Goal: Navigation & Orientation: Go to known website

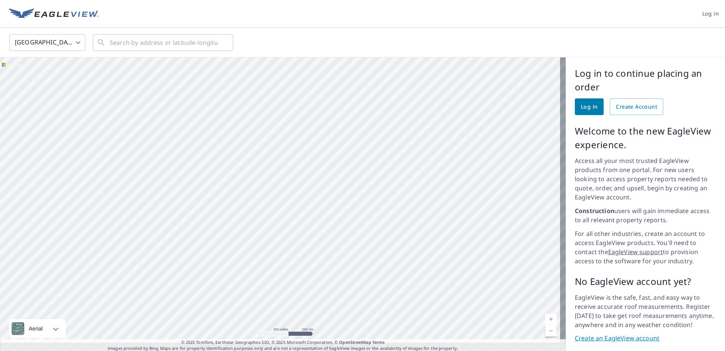
click at [64, 15] on img at bounding box center [54, 13] width 90 height 11
click at [21, 12] on img at bounding box center [54, 13] width 90 height 11
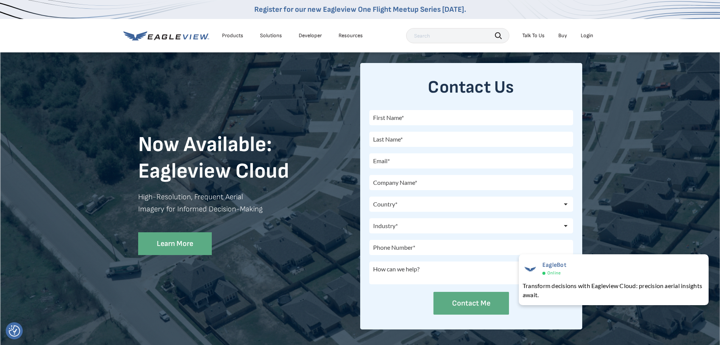
click at [134, 38] on icon at bounding box center [135, 35] width 24 height 9
